Goal: Transaction & Acquisition: Download file/media

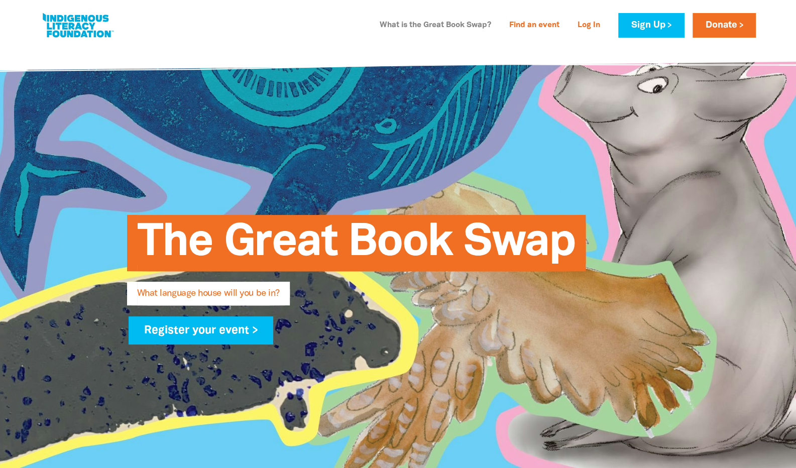
click at [469, 28] on link "What is the Great Book Swap?" at bounding box center [436, 26] width 124 height 16
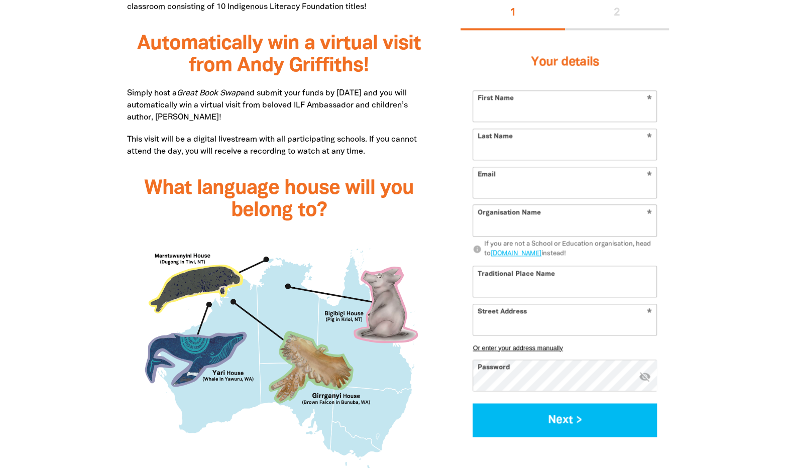
scroll to position [757, 0]
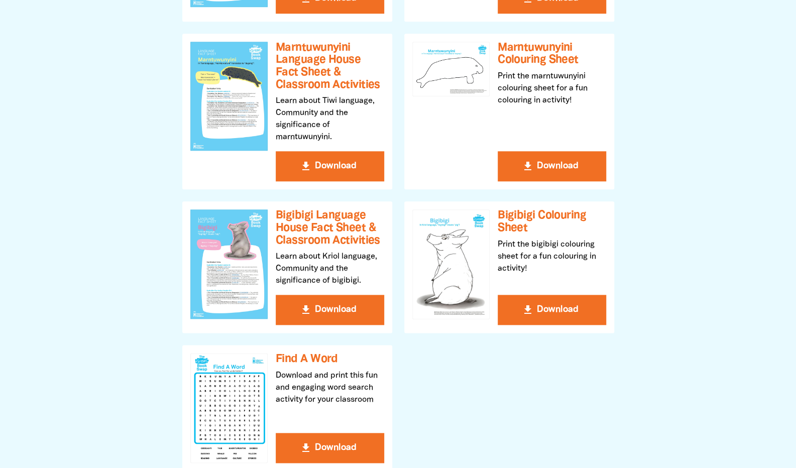
scroll to position [687, 0]
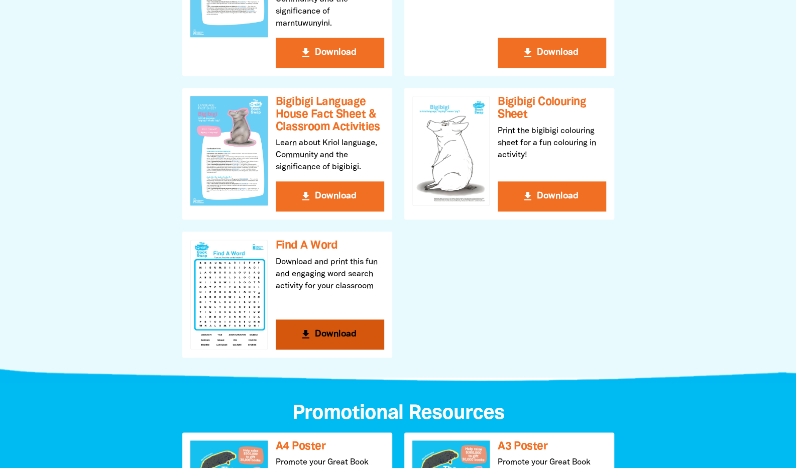
click at [344, 340] on button "get_app Download" at bounding box center [330, 334] width 108 height 30
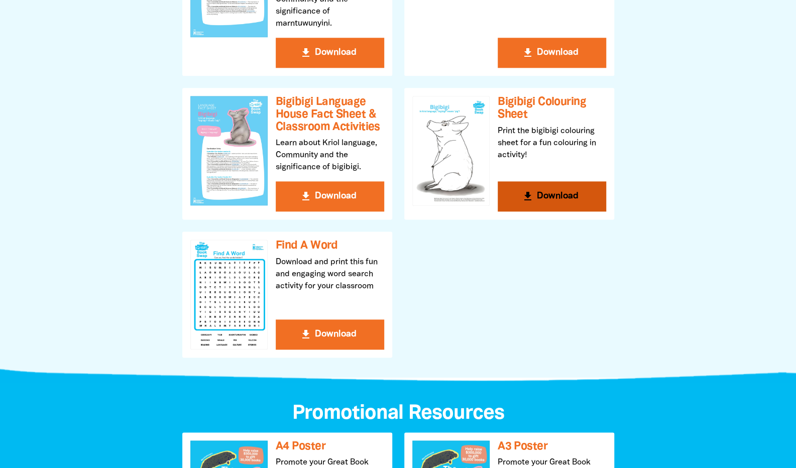
click at [552, 201] on button "get_app Download" at bounding box center [552, 196] width 108 height 30
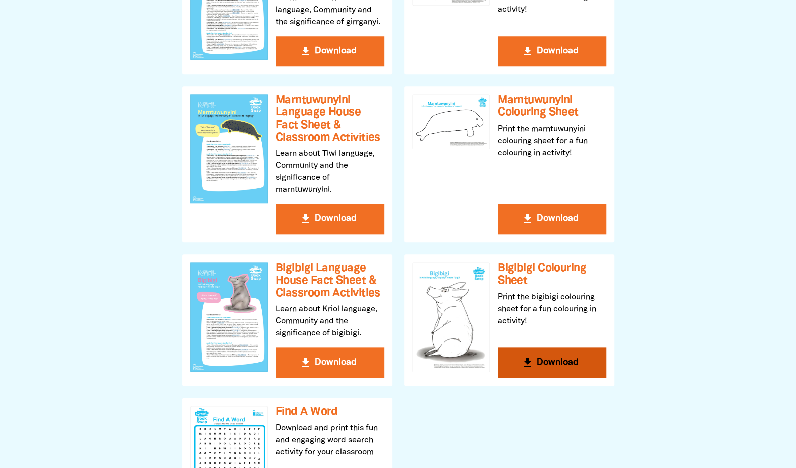
scroll to position [523, 0]
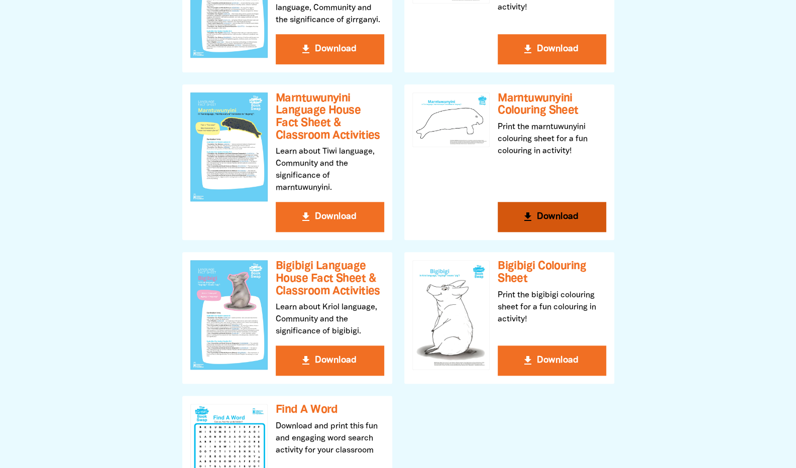
click at [530, 215] on icon "get_app" at bounding box center [528, 217] width 12 height 12
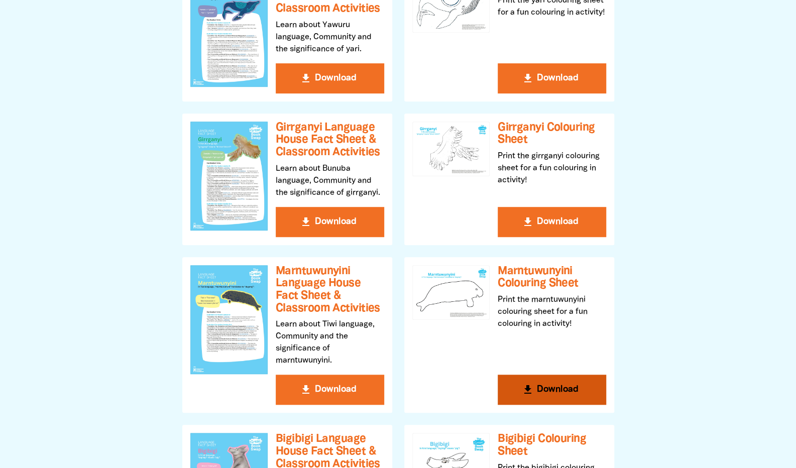
scroll to position [349, 0]
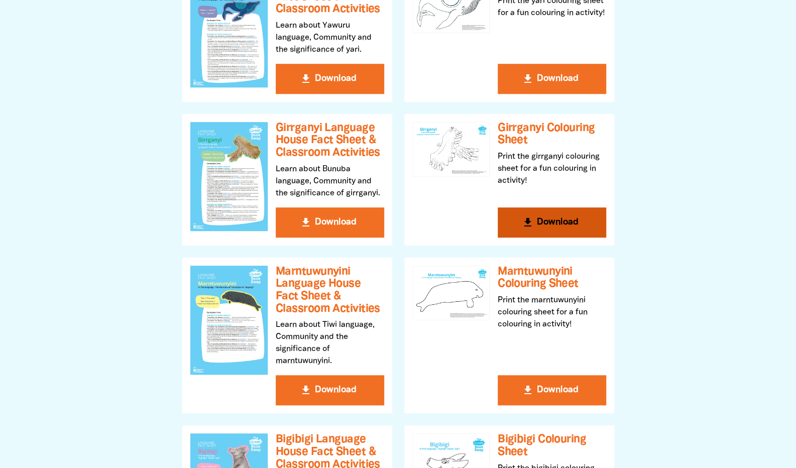
click at [569, 219] on button "get_app Download" at bounding box center [552, 222] width 108 height 30
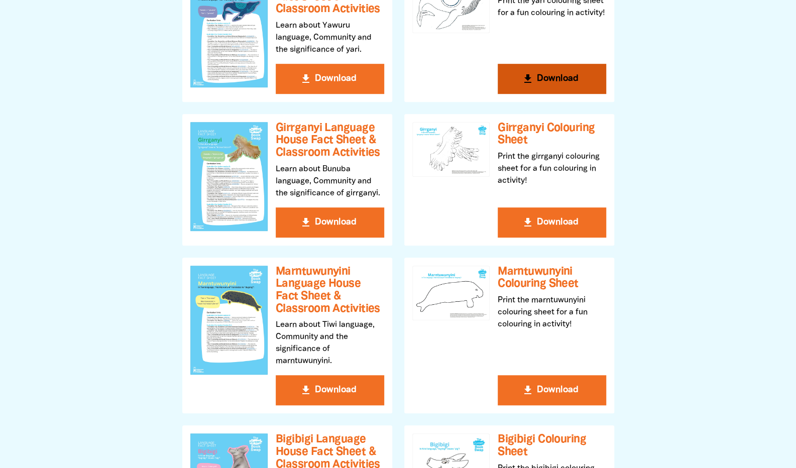
click at [560, 76] on button "get_app Download" at bounding box center [552, 79] width 108 height 30
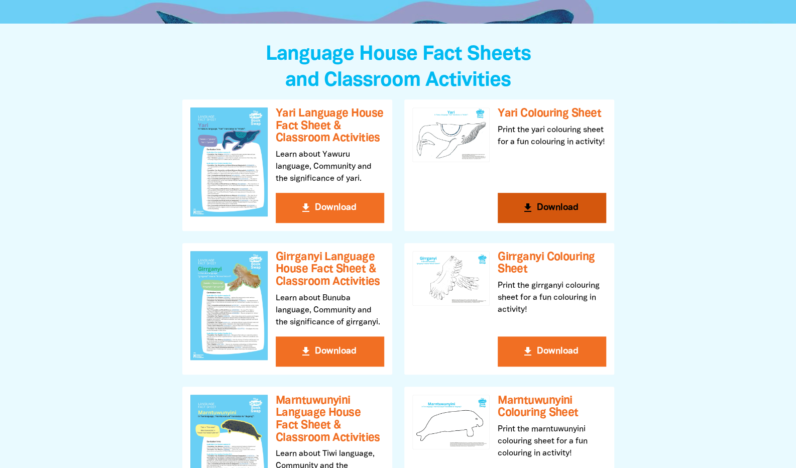
scroll to position [220, 0]
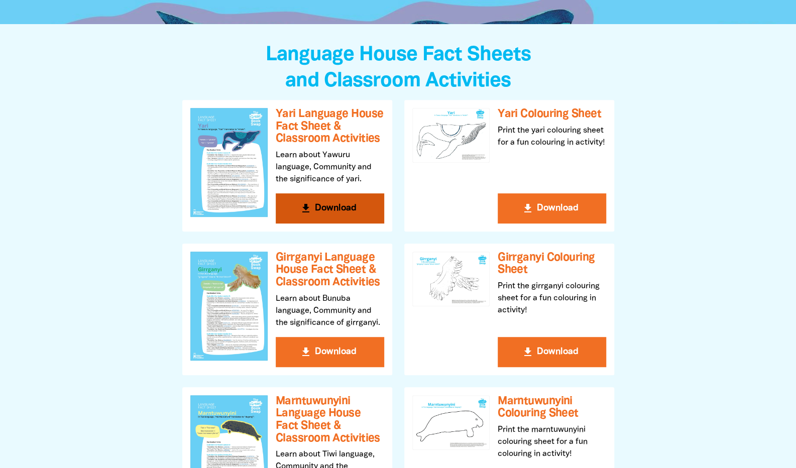
click at [322, 207] on button "get_app Download" at bounding box center [330, 208] width 108 height 30
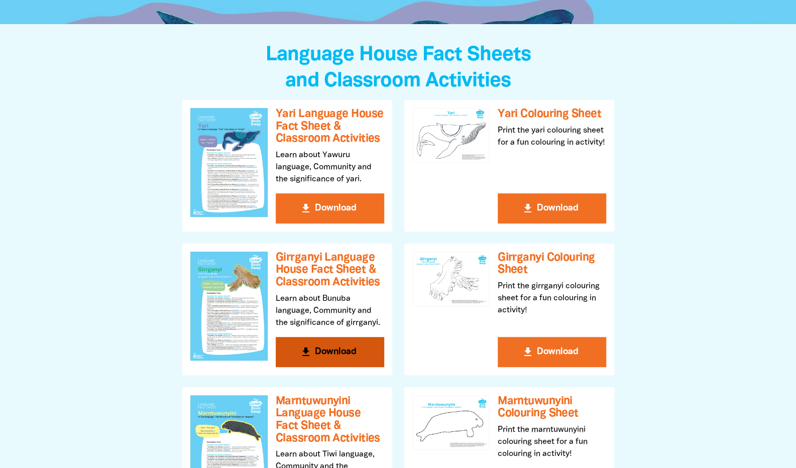
click at [318, 352] on button "get_app Download" at bounding box center [330, 352] width 108 height 30
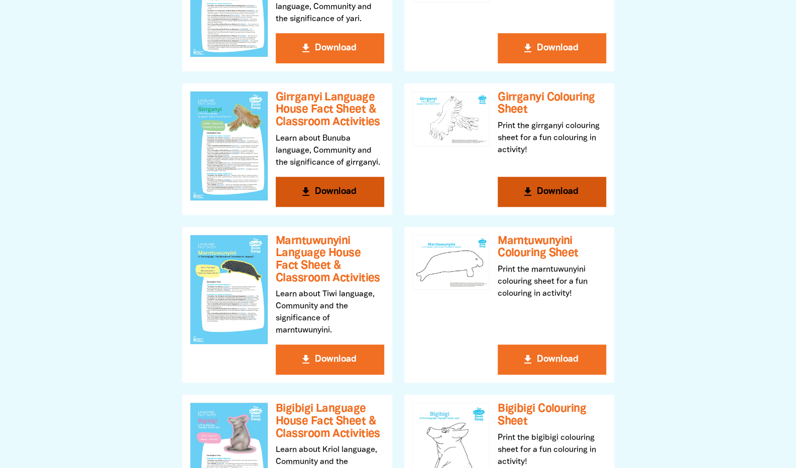
scroll to position [381, 0]
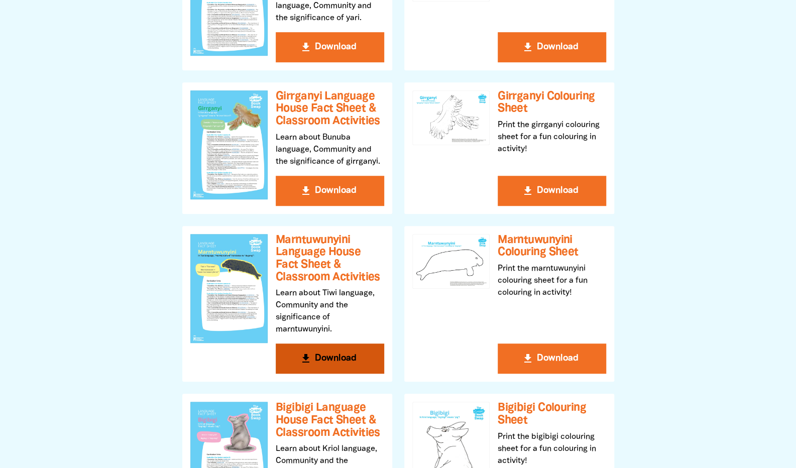
click at [318, 361] on button "get_app Download" at bounding box center [330, 358] width 108 height 30
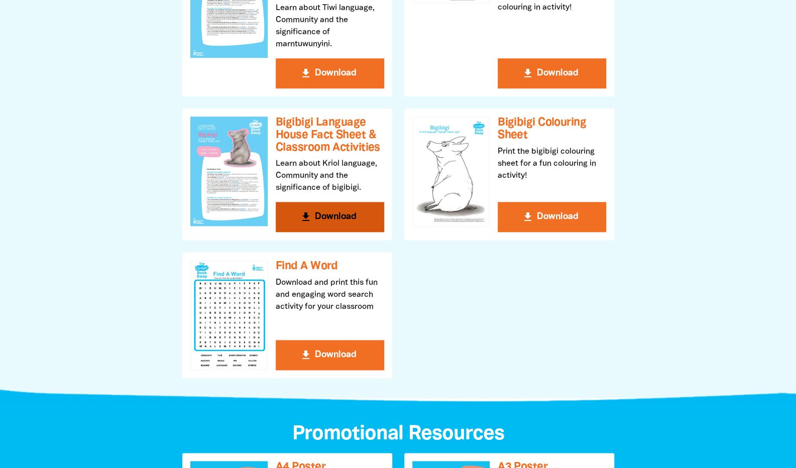
click at [346, 217] on button "get_app Download" at bounding box center [330, 217] width 108 height 30
